Goal: Task Accomplishment & Management: Manage account settings

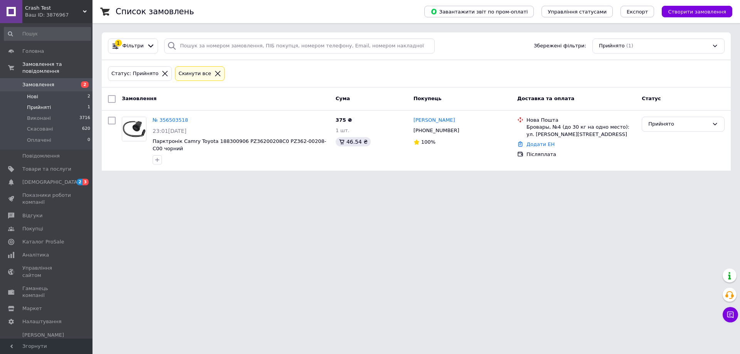
click at [55, 91] on li "Нові 2" at bounding box center [47, 96] width 95 height 11
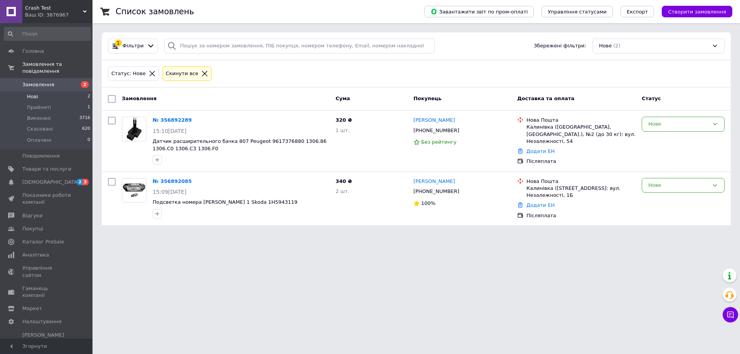
click at [352, 10] on div "Список замовлень" at bounding box center [262, 11] width 293 height 23
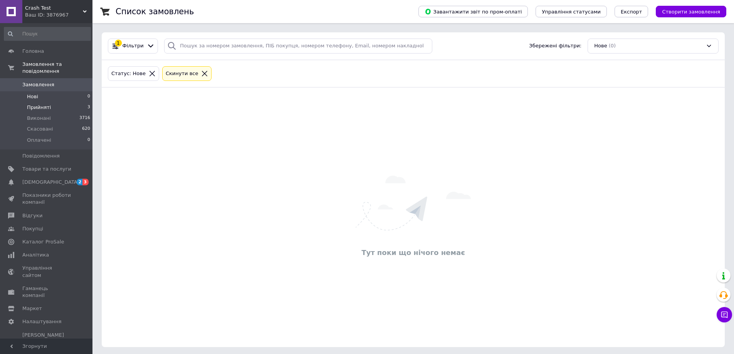
click at [44, 104] on span "Прийняті" at bounding box center [39, 107] width 24 height 7
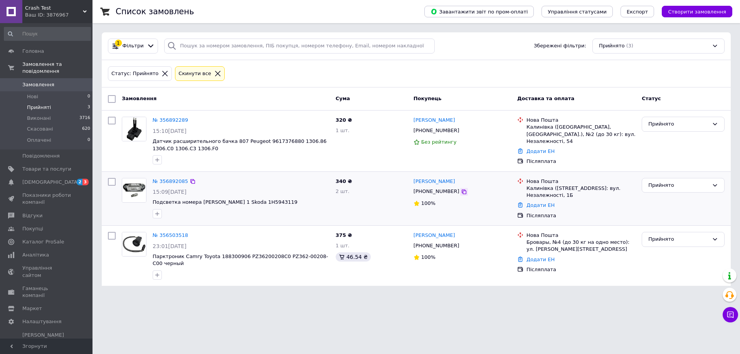
click at [462, 191] on icon at bounding box center [464, 192] width 5 height 5
click at [461, 193] on icon at bounding box center [464, 192] width 6 height 6
drag, startPoint x: 110, startPoint y: 180, endPoint x: 114, endPoint y: 183, distance: 4.2
click at [110, 180] on input "checkbox" at bounding box center [112, 182] width 8 height 8
checkbox input "true"
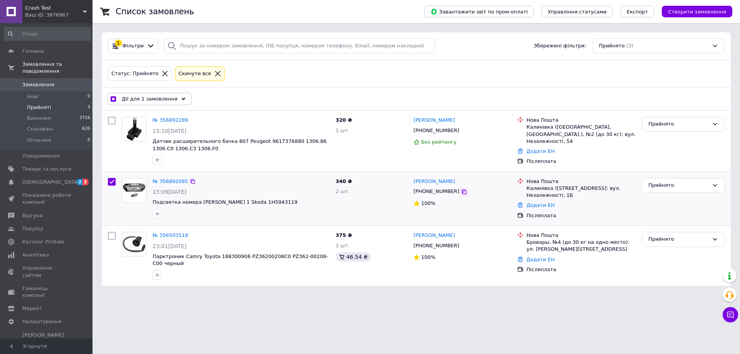
click at [461, 192] on icon at bounding box center [464, 192] width 6 height 6
click at [461, 132] on icon at bounding box center [464, 131] width 6 height 6
checkbox input "true"
click at [110, 183] on input "checkbox" at bounding box center [112, 182] width 8 height 8
checkbox input "false"
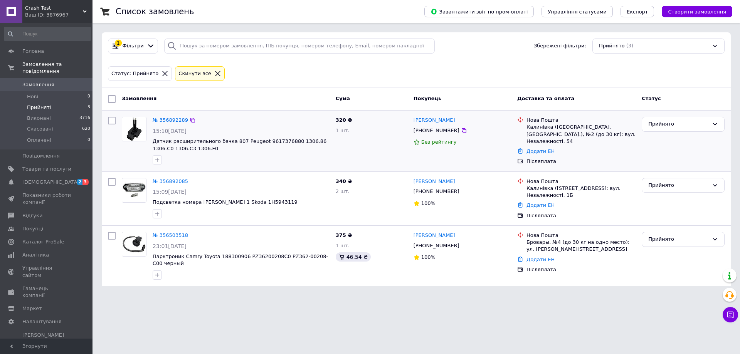
click at [113, 119] on input "checkbox" at bounding box center [112, 121] width 8 height 8
checkbox input "true"
click at [460, 134] on div at bounding box center [464, 131] width 8 height 8
click at [462, 131] on icon at bounding box center [464, 130] width 5 height 5
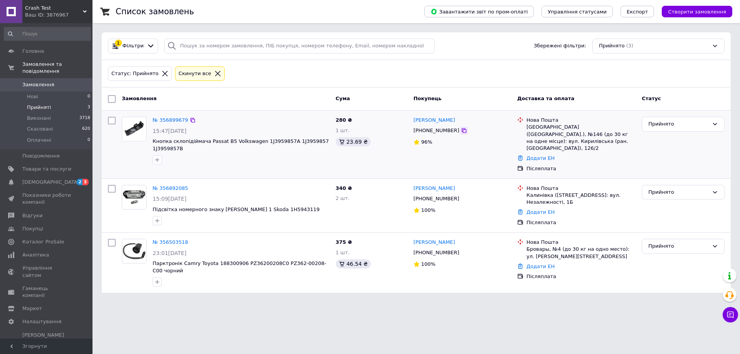
click at [461, 131] on icon at bounding box center [464, 131] width 6 height 6
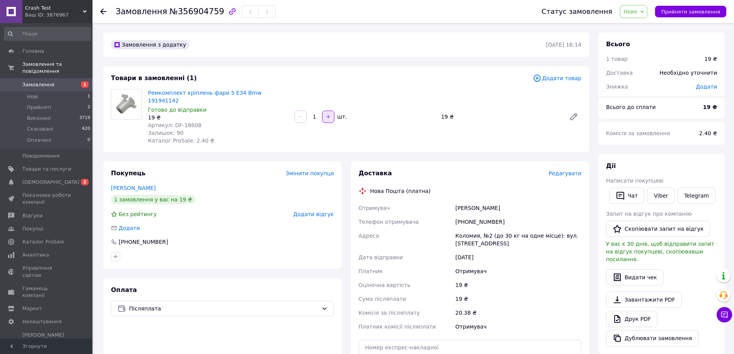
click at [329, 114] on icon "button" at bounding box center [328, 116] width 5 height 5
click at [329, 111] on button "button" at bounding box center [328, 117] width 12 height 12
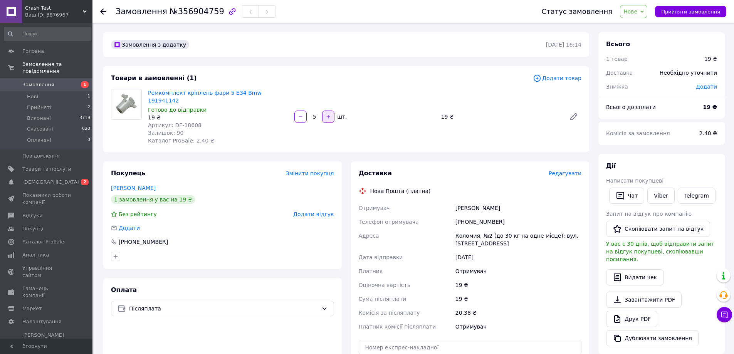
type input "6"
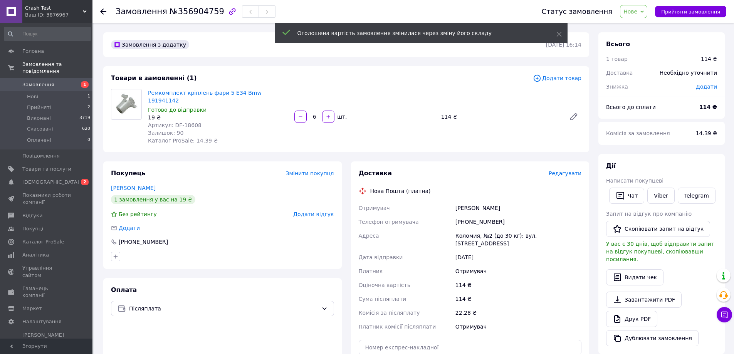
click at [200, 12] on span "№356904759" at bounding box center [197, 11] width 55 height 9
copy span "356904759"
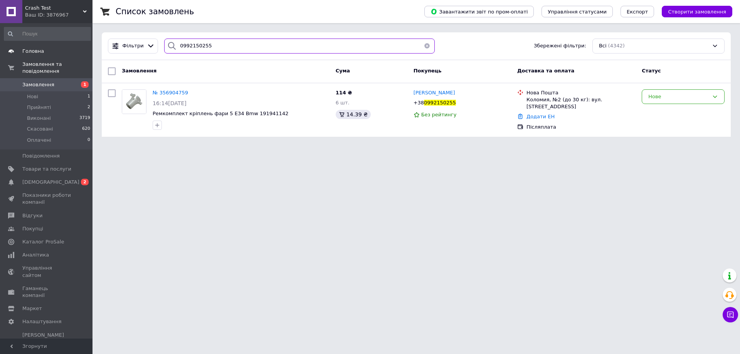
drag, startPoint x: 222, startPoint y: 48, endPoint x: 40, endPoint y: 47, distance: 181.1
click at [41, 47] on div "Crash Test Ваш ID: 3876967 Сайт Crash Test Кабінет покупця Перевірити стан сист…" at bounding box center [370, 73] width 740 height 146
paste input "[PHONE_NUMBER]"
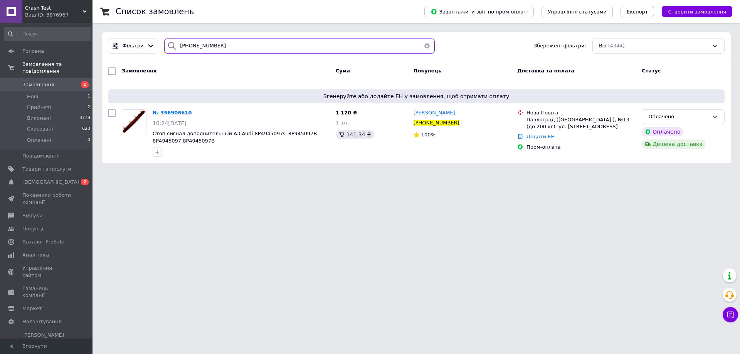
type input "[PHONE_NUMBER]"
click at [354, 172] on html "Crash Test Ваш ID: 3876967 Сайт Crash Test Кабінет покупця Перевірити стан сист…" at bounding box center [370, 86] width 740 height 172
drag, startPoint x: 191, startPoint y: 111, endPoint x: 179, endPoint y: 110, distance: 12.4
click at [193, 111] on icon at bounding box center [196, 113] width 6 height 6
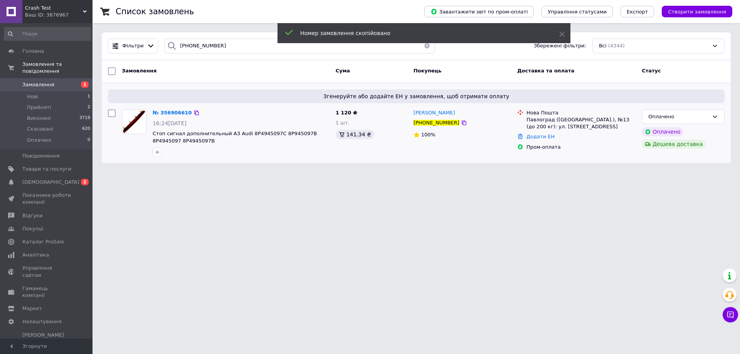
click at [173, 109] on div "№ 356906610" at bounding box center [172, 113] width 41 height 9
click at [176, 111] on span "№ 356906610" at bounding box center [172, 113] width 39 height 6
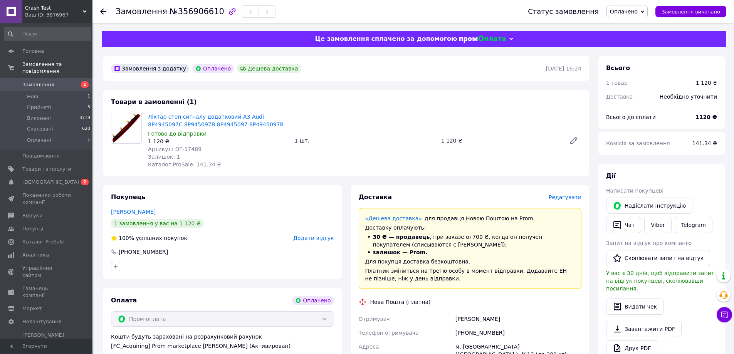
click at [448, 123] on div "Ліхтар стоп сигналу додатковий A3 Audi 8P4945097C 8P945097B 8P4945097 8P4945097…" at bounding box center [365, 140] width 440 height 59
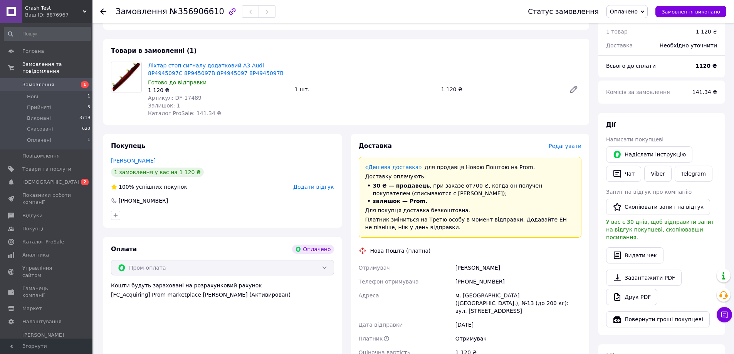
click at [187, 13] on span "№356906610" at bounding box center [197, 11] width 55 height 9
copy span "356906610"
click at [513, 275] on div "+380505758710" at bounding box center [518, 282] width 129 height 14
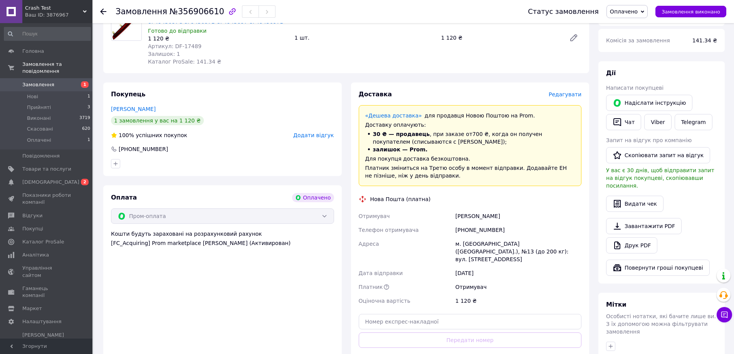
scroll to position [154, 0]
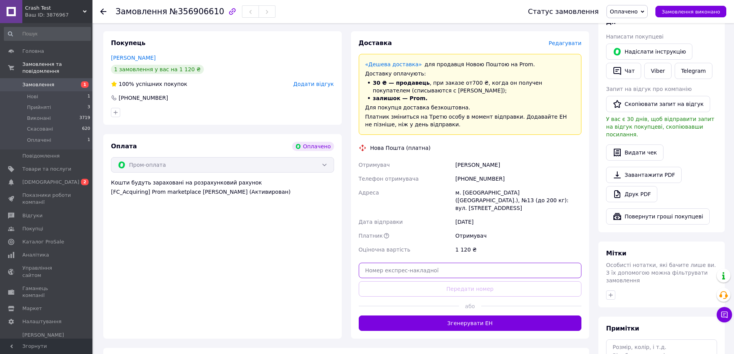
click at [424, 263] on input "text" at bounding box center [470, 270] width 223 height 15
paste input "20451225246605"
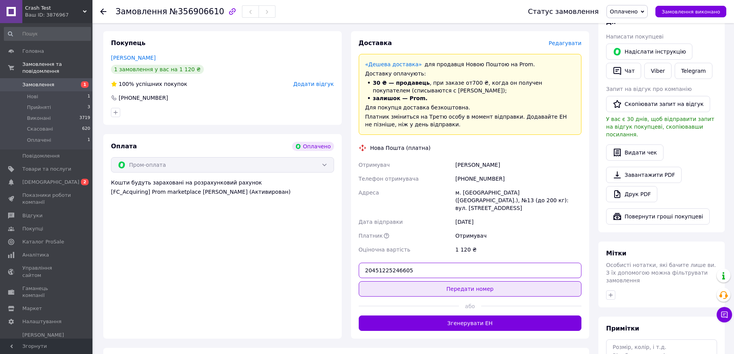
type input "20451225246605"
click at [434, 281] on button "Передати номер" at bounding box center [470, 288] width 223 height 15
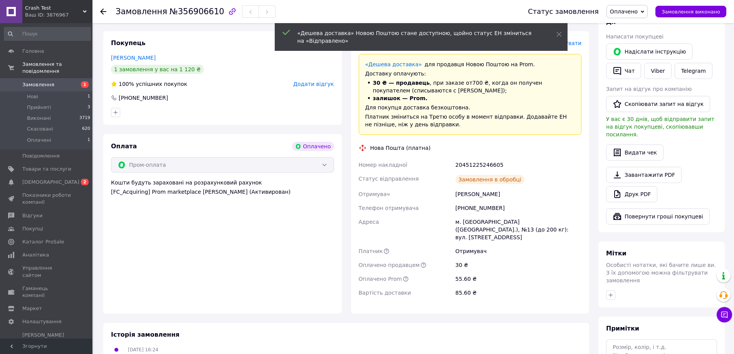
click at [631, 12] on span "Оплачено" at bounding box center [624, 11] width 28 height 6
click at [635, 37] on li "Виконано" at bounding box center [627, 39] width 40 height 12
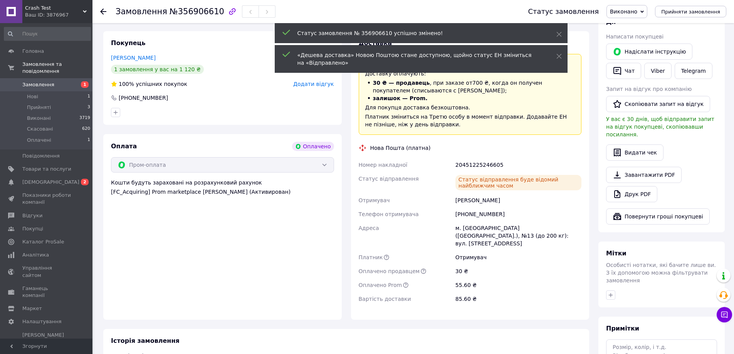
click at [105, 8] on icon at bounding box center [103, 11] width 6 height 6
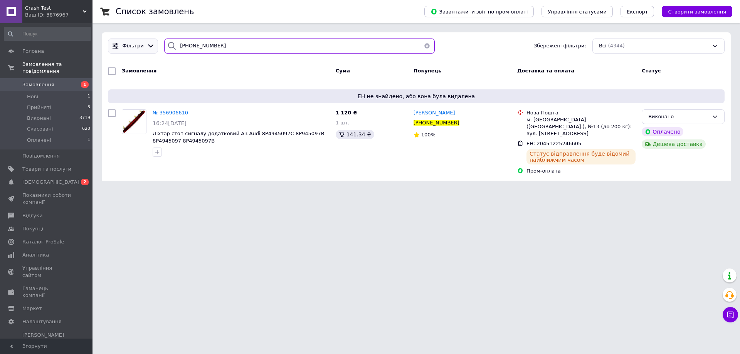
drag, startPoint x: 230, startPoint y: 50, endPoint x: 120, endPoint y: 50, distance: 109.4
click at [120, 50] on div "Фільтри +380505758710 Збережені фільтри: Всі (4344)" at bounding box center [416, 46] width 623 height 15
paste input "988793466"
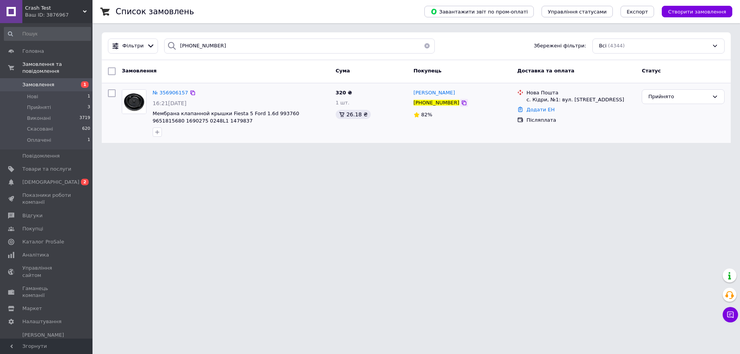
click at [461, 105] on icon at bounding box center [464, 103] width 6 height 6
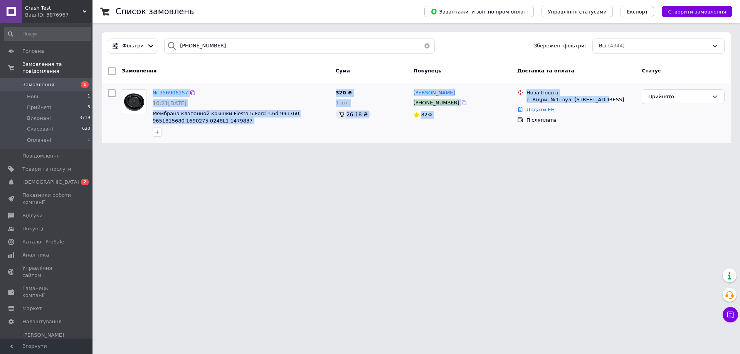
drag, startPoint x: 602, startPoint y: 97, endPoint x: 152, endPoint y: 89, distance: 450.5
click at [152, 89] on div "№ 356906157 16:21, 12.08.2025 Мембрана клапанной крышки Fiesta 5 Ford 1.6d 9937…" at bounding box center [416, 113] width 623 height 54
copy div "№ 356906157 16:21, 12.08.2025 Мембрана клапанной крышки Fiesta 5 Ford 1.6d 9937…"
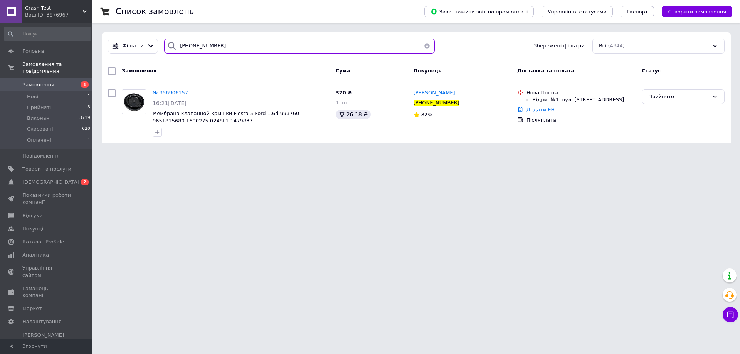
drag, startPoint x: 220, startPoint y: 47, endPoint x: 69, endPoint y: 43, distance: 151.8
click at [70, 44] on div "Crash Test Ваш ID: 3876967 Сайт Crash Test Кабінет покупця Перевірити стан сист…" at bounding box center [370, 76] width 740 height 152
paste input "513468"
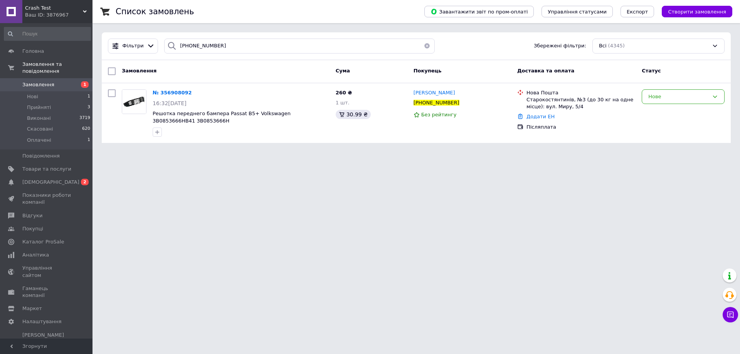
click at [343, 14] on div "Список замовлень" at bounding box center [262, 11] width 293 height 23
click at [194, 91] on icon at bounding box center [196, 93] width 5 height 5
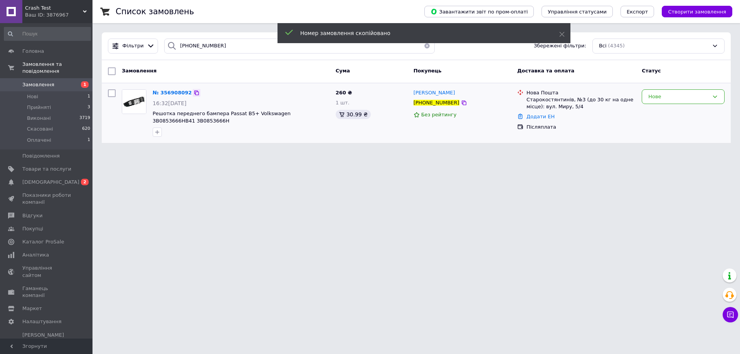
click at [194, 91] on icon at bounding box center [196, 93] width 5 height 5
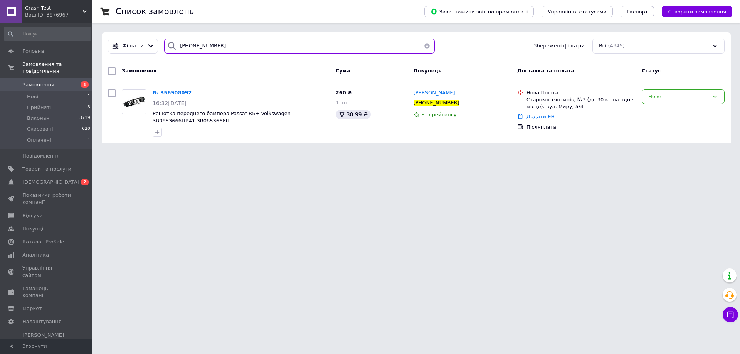
drag, startPoint x: 226, startPoint y: 45, endPoint x: 79, endPoint y: 24, distance: 148.3
click at [79, 24] on div "Crash Test Ваш ID: 3876967 Сайт Crash Test Кабінет покупця Перевірити стан сист…" at bounding box center [370, 76] width 740 height 152
paste input "505758710"
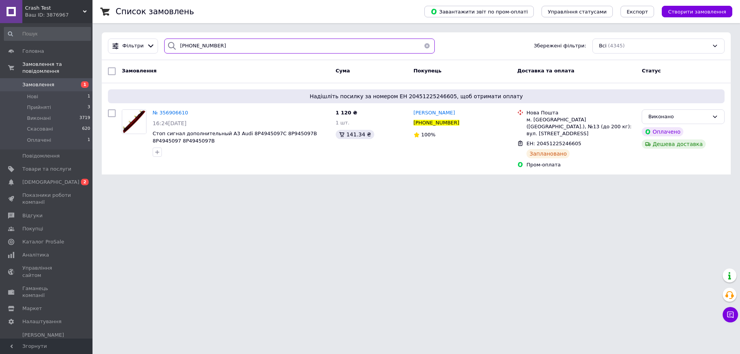
type input "+380505758710"
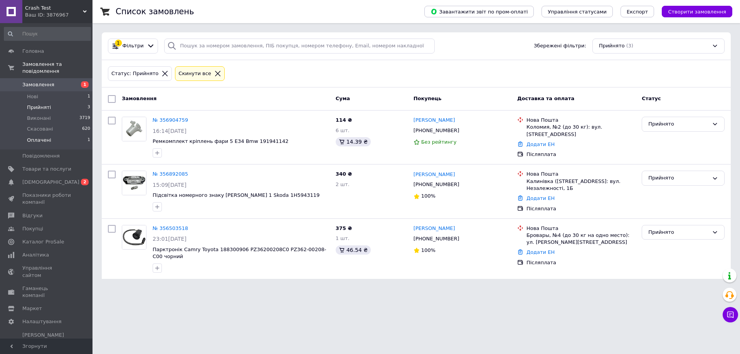
click at [60, 135] on li "Оплачені 1" at bounding box center [47, 142] width 95 height 15
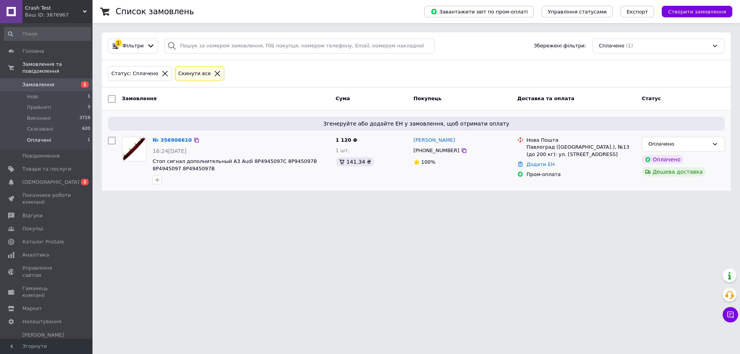
click at [114, 141] on input "checkbox" at bounding box center [112, 141] width 8 height 8
click at [461, 150] on icon at bounding box center [464, 151] width 6 height 6
click at [82, 135] on li "Оплачені 1" at bounding box center [47, 142] width 95 height 15
click at [57, 102] on li "Прийняті 3" at bounding box center [47, 107] width 95 height 11
checkbox input "false"
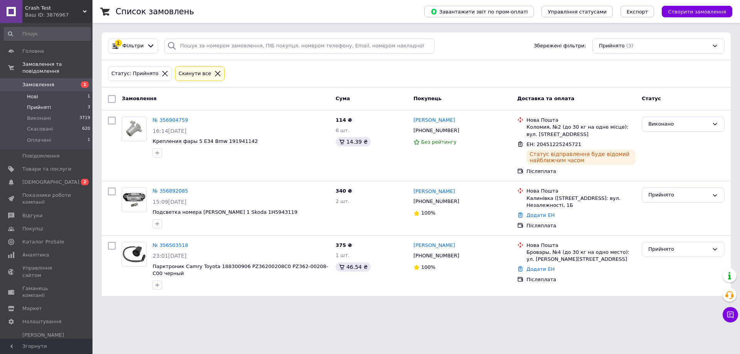
click at [58, 91] on li "Нові 1" at bounding box center [47, 96] width 95 height 11
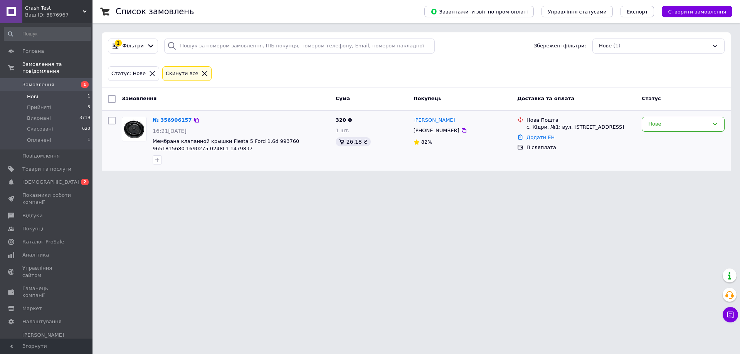
click at [111, 120] on input "checkbox" at bounding box center [112, 121] width 8 height 8
checkbox input "true"
click at [462, 133] on icon at bounding box center [464, 130] width 5 height 5
click at [461, 131] on icon at bounding box center [464, 131] width 6 height 6
click at [461, 130] on icon at bounding box center [464, 131] width 6 height 6
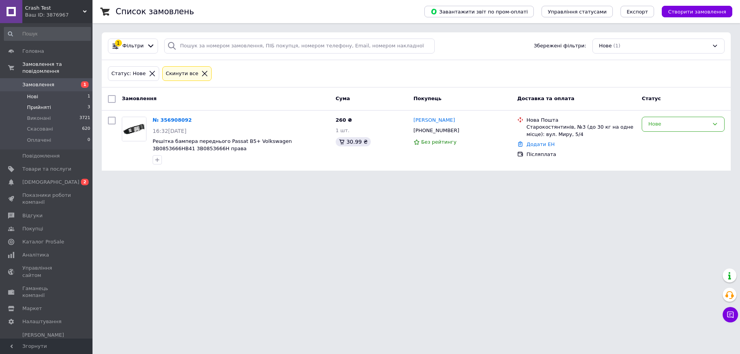
click at [60, 102] on li "Прийняті 3" at bounding box center [47, 107] width 95 height 11
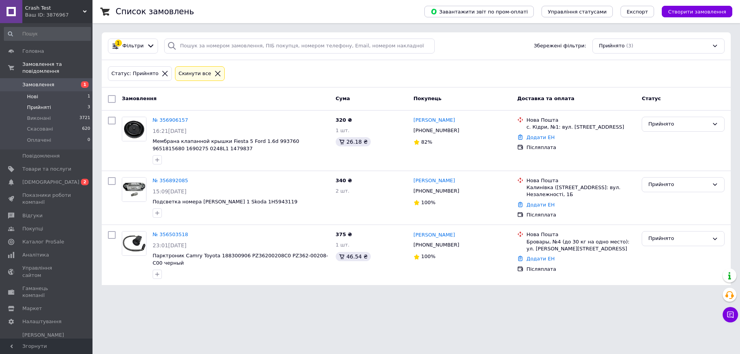
click at [56, 91] on li "Нові 1" at bounding box center [47, 96] width 95 height 11
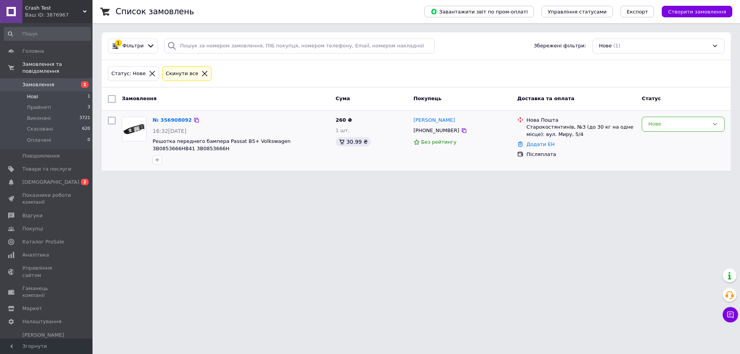
click at [111, 118] on input "checkbox" at bounding box center [112, 121] width 8 height 8
click at [461, 131] on icon at bounding box center [464, 131] width 6 height 6
click at [112, 121] on input "checkbox" at bounding box center [112, 121] width 8 height 8
checkbox input "false"
click at [54, 102] on li "Прийняті 3" at bounding box center [47, 107] width 95 height 11
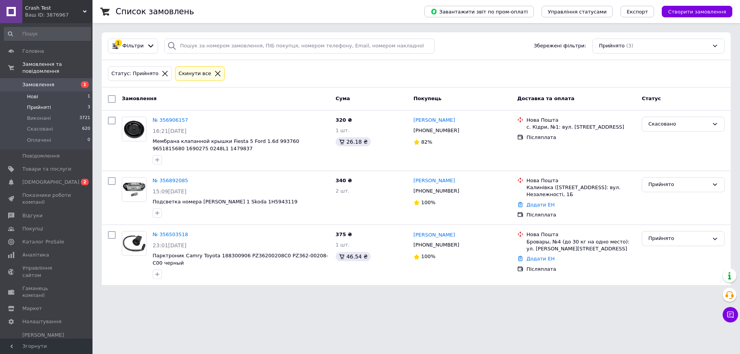
click at [38, 91] on li "Нові 1" at bounding box center [47, 96] width 95 height 11
